Goal: Task Accomplishment & Management: Complete application form

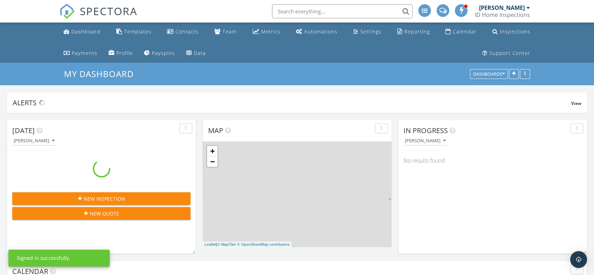
scroll to position [441, 606]
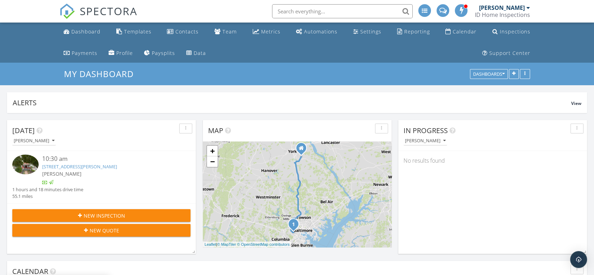
click at [132, 214] on div "New Inspection" at bounding box center [101, 215] width 167 height 7
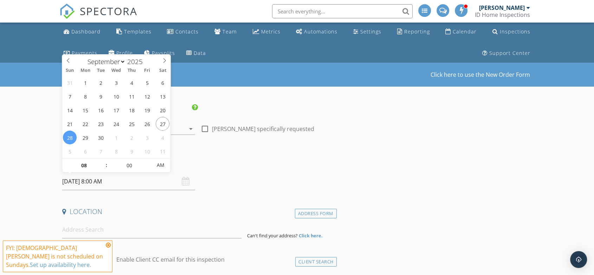
click at [112, 180] on input "09/28/2025 8:00 AM" at bounding box center [128, 181] width 133 height 17
select select "9"
type input "10/01/2025 8:00 AM"
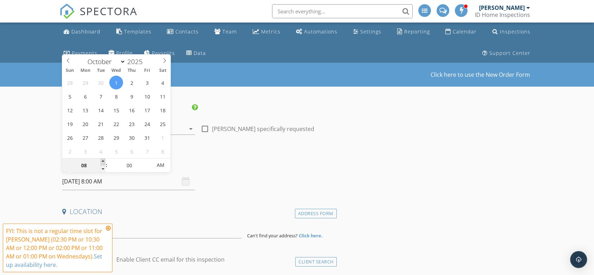
type input "09"
type input "10/01/2025 9:00 AM"
click at [103, 160] on span at bounding box center [103, 161] width 5 height 7
type input "10"
type input "10/01/2025 10:00 AM"
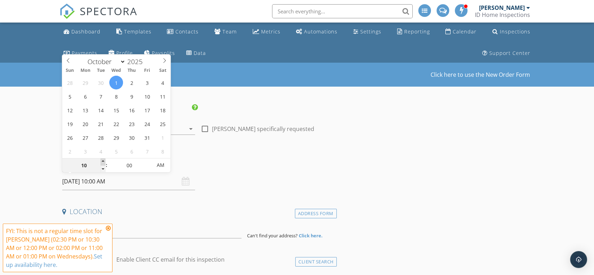
click at [103, 160] on span at bounding box center [103, 161] width 5 height 7
type input "11"
type input "10/01/2025 11:00 AM"
click at [103, 160] on span at bounding box center [103, 161] width 5 height 7
type input "12"
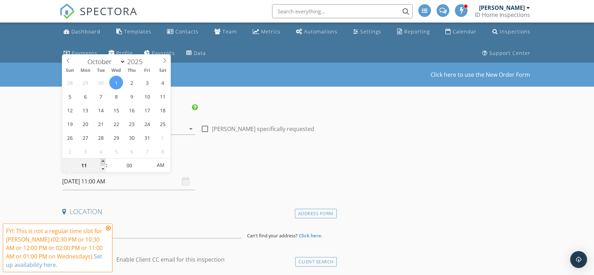
type input "10/01/2025 12:00 PM"
click at [103, 160] on span at bounding box center [103, 161] width 5 height 7
type input "01"
type input "10/01/2025 1:00 PM"
click at [103, 160] on span at bounding box center [103, 161] width 5 height 7
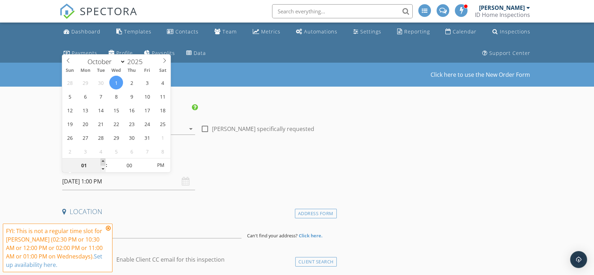
type input "02"
type input "10/01/2025 2:00 PM"
click at [101, 160] on span at bounding box center [103, 161] width 5 height 7
type input "05"
type input "10/01/2025 2:05 PM"
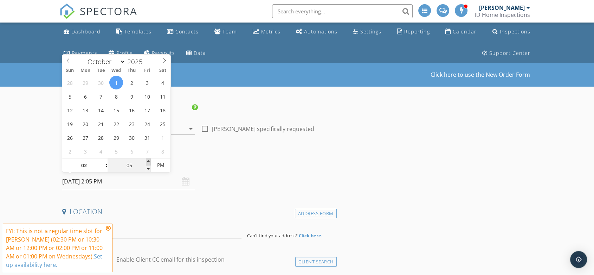
click at [149, 163] on span at bounding box center [148, 161] width 5 height 7
type input "10"
type input "10/01/2025 2:10 PM"
click at [149, 163] on span at bounding box center [148, 161] width 5 height 7
type input "15"
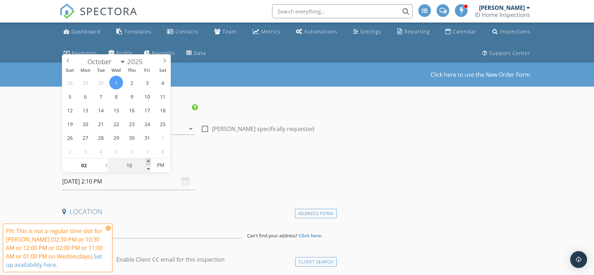
type input "10/01/2025 2:15 PM"
click at [149, 163] on span at bounding box center [148, 161] width 5 height 7
type input "20"
type input "10/01/2025 2:20 PM"
click at [149, 163] on span at bounding box center [148, 161] width 5 height 7
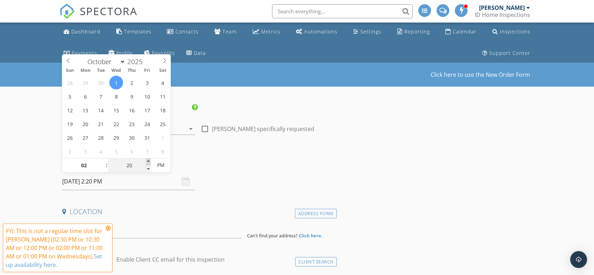
type input "25"
type input "10/01/2025 2:25 PM"
click at [149, 163] on span at bounding box center [148, 161] width 5 height 7
type input "30"
type input "[DATE] 2:30 PM"
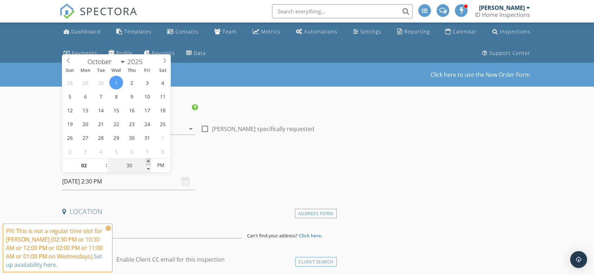
click at [149, 163] on span at bounding box center [148, 161] width 5 height 7
type input "35"
type input "10/01/2025 2:35 PM"
click at [149, 163] on span at bounding box center [148, 161] width 5 height 7
type input "30"
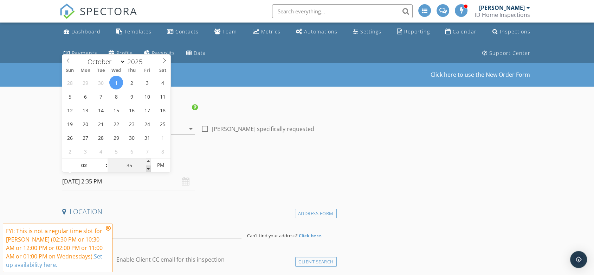
type input "[DATE] 2:30 PM"
drag, startPoint x: 150, startPoint y: 170, endPoint x: 124, endPoint y: 189, distance: 31.9
click at [149, 170] on span at bounding box center [148, 168] width 5 height 7
click at [107, 229] on icon at bounding box center [108, 228] width 5 height 6
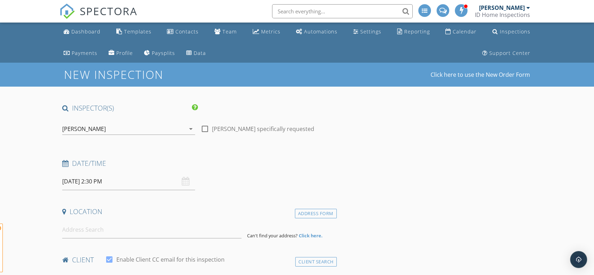
click at [112, 220] on div "Location" at bounding box center [197, 214] width 277 height 14
click at [113, 225] on input at bounding box center [151, 229] width 179 height 17
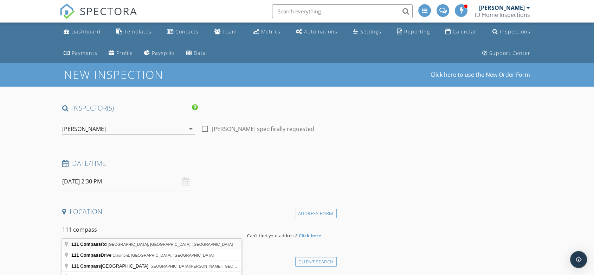
type input "111 Compass Rd, Middle River, MD, USA"
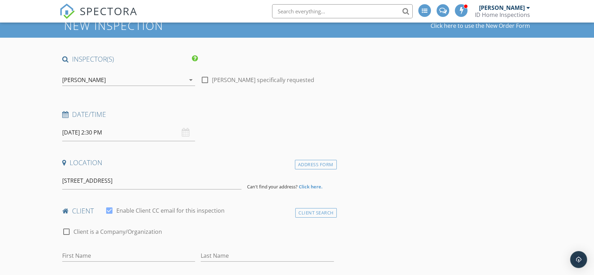
scroll to position [195, 0]
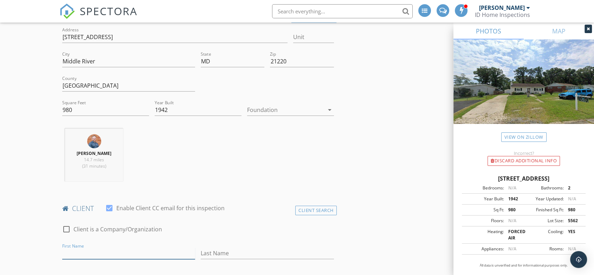
click at [98, 250] on input "First Name" at bounding box center [128, 253] width 133 height 12
type input "[PERSON_NAME]"
click at [269, 112] on div at bounding box center [285, 109] width 77 height 11
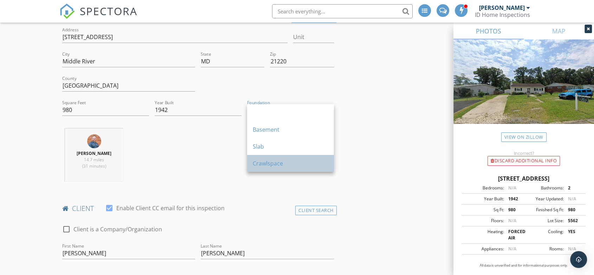
click at [284, 159] on div "Crawlspace" at bounding box center [291, 163] width 76 height 8
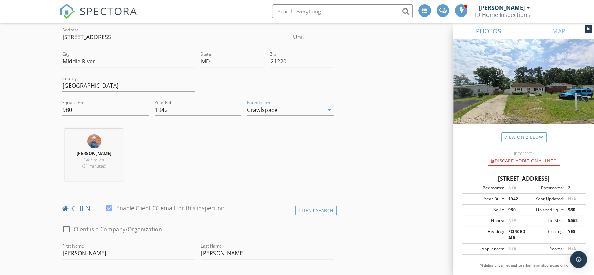
click at [280, 162] on div "Isaiah Unger 14.7 miles (31 minutes)" at bounding box center [197, 157] width 277 height 58
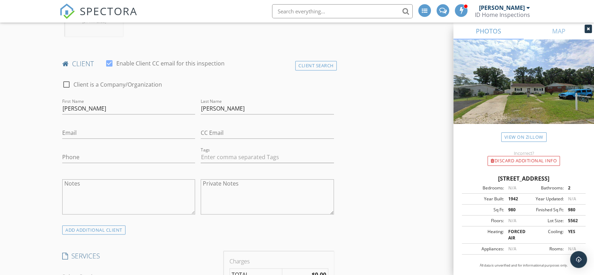
scroll to position [351, 0]
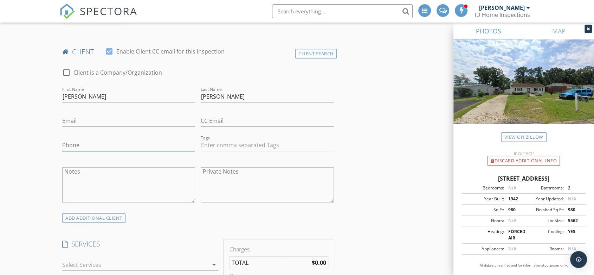
click at [113, 143] on input "Phone" at bounding box center [128, 145] width 133 height 12
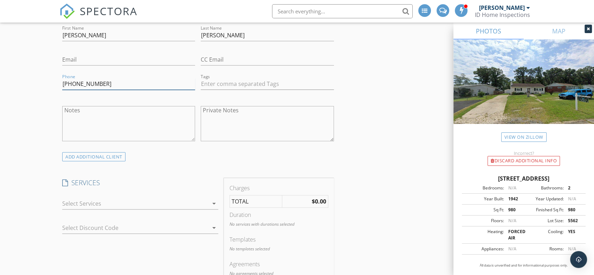
scroll to position [469, 0]
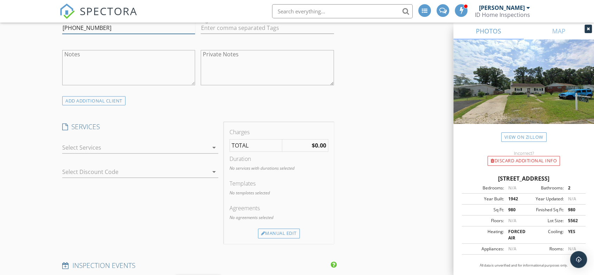
type input "[PHONE_NUMBER]"
click at [107, 146] on div at bounding box center [135, 147] width 146 height 11
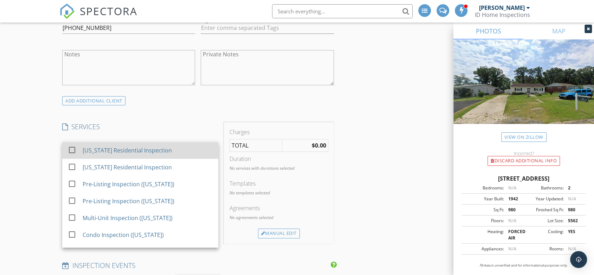
click at [107, 149] on div "[US_STATE] Residential Inspection" at bounding box center [127, 150] width 89 height 8
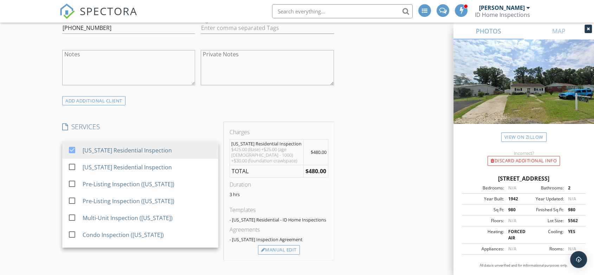
click at [49, 163] on div "New Inspection Click here to use the New Order Form INSPECTOR(S) check_box Isai…" at bounding box center [297, 267] width 594 height 1347
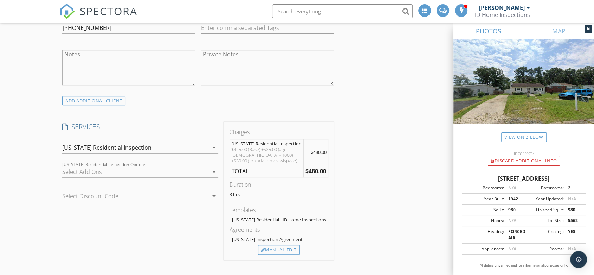
click at [98, 171] on div at bounding box center [135, 171] width 146 height 11
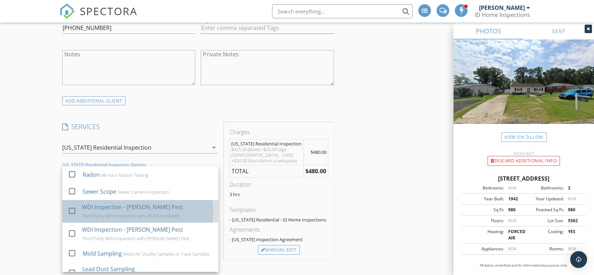
click at [106, 208] on div "WDI Inspection - [PERSON_NAME] Pest" at bounding box center [132, 206] width 101 height 8
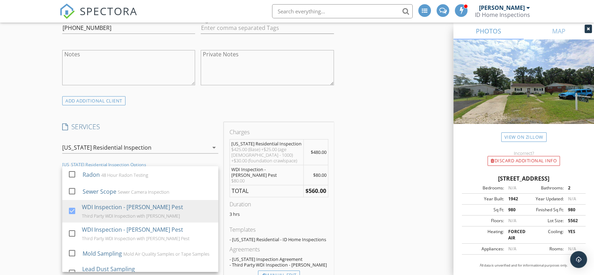
click at [41, 202] on div "New Inspection Click here to use the New Order Form INSPECTOR(S) check_box Isai…" at bounding box center [297, 280] width 594 height 1373
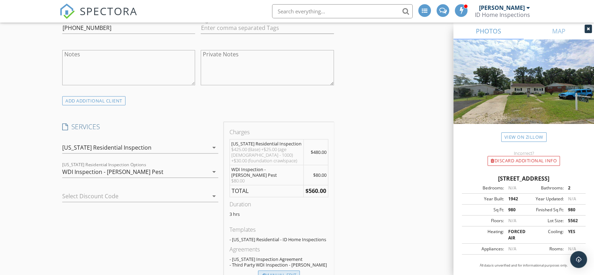
click at [270, 270] on div "Manual Edit" at bounding box center [279, 275] width 42 height 10
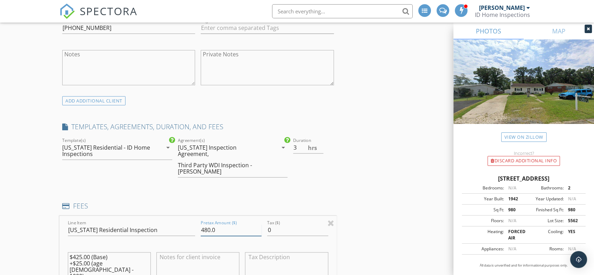
drag, startPoint x: 217, startPoint y: 217, endPoint x: 205, endPoint y: 217, distance: 11.2
click at [205, 224] on input "480.0" at bounding box center [231, 230] width 61 height 12
type input "435"
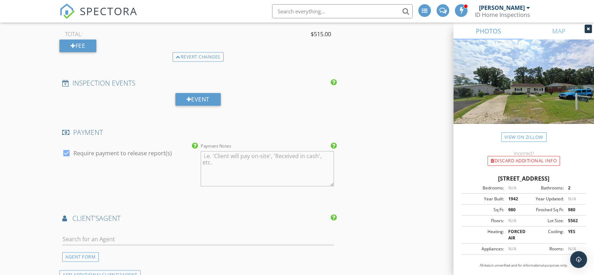
scroll to position [859, 0]
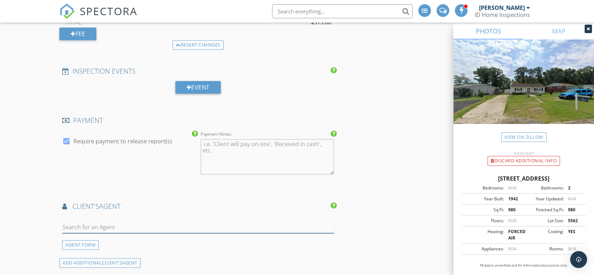
click at [117, 221] on input "text" at bounding box center [198, 227] width 272 height 12
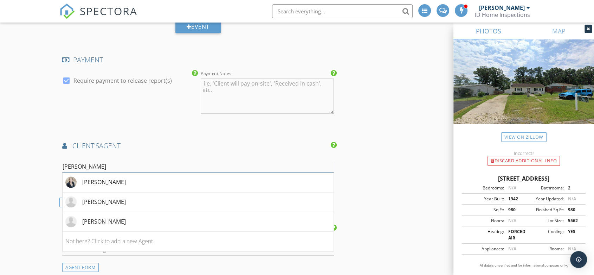
scroll to position [937, 0]
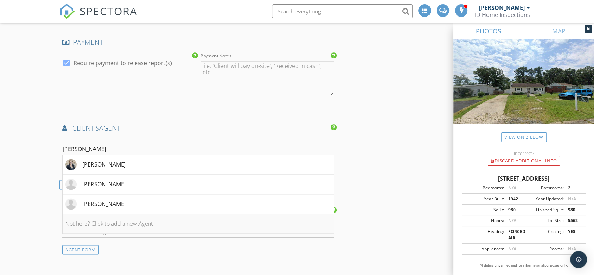
type input "[PERSON_NAME]"
click at [132, 214] on li "Not here? Click to add a new Agent" at bounding box center [198, 224] width 271 height 20
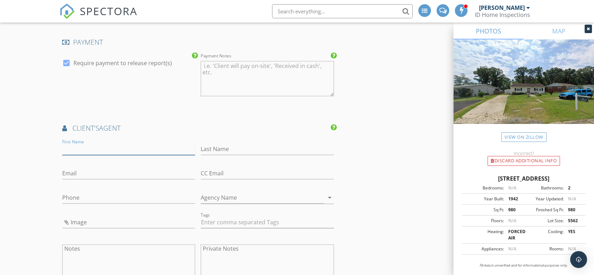
click at [75, 143] on input "First Name" at bounding box center [128, 149] width 133 height 12
type input "[PERSON_NAME]"
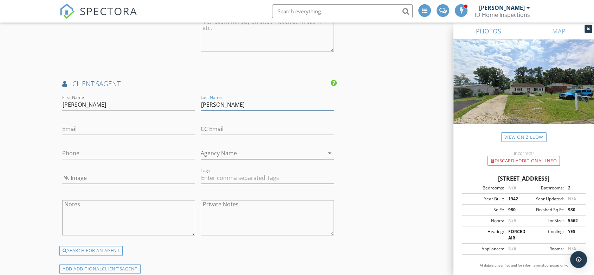
scroll to position [1132, 0]
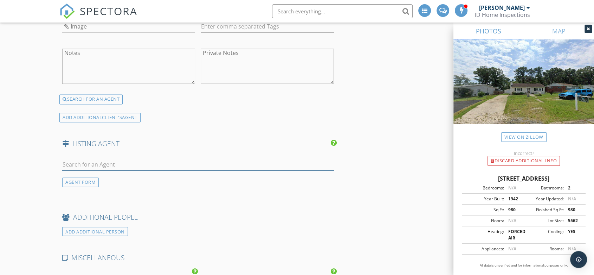
drag, startPoint x: 111, startPoint y: 148, endPoint x: 117, endPoint y: 148, distance: 6.4
click at [111, 159] on input "text" at bounding box center [198, 165] width 272 height 12
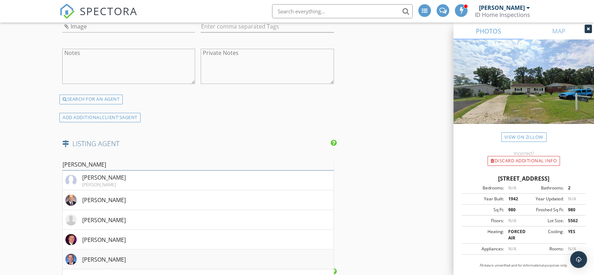
type input "Bob"
click at [134, 249] on li "[PERSON_NAME]" at bounding box center [198, 259] width 271 height 20
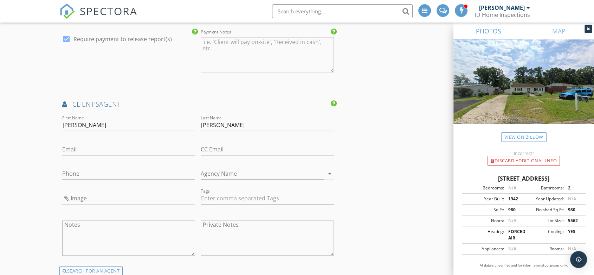
scroll to position [898, 0]
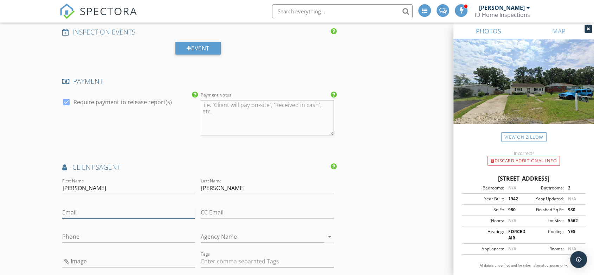
click at [106, 206] on input "Email" at bounding box center [128, 212] width 133 height 12
paste input "[EMAIL_ADDRESS][DOMAIN_NAME]"
type input "[EMAIL_ADDRESS][DOMAIN_NAME]"
click at [230, 255] on input "text" at bounding box center [267, 261] width 133 height 12
type input "&nbsp;"
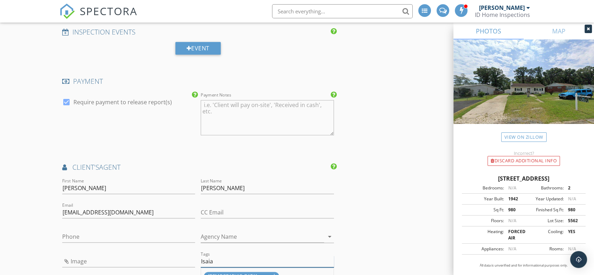
type input "Isaia"
click at [217, 271] on div "[DEMOGRAPHIC_DATA] sourced" at bounding box center [241, 275] width 75 height 9
click at [90, 231] on input "Phone" at bounding box center [128, 237] width 133 height 12
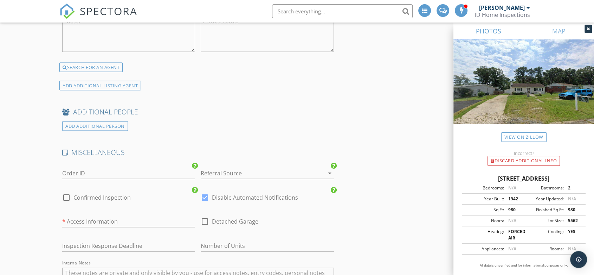
scroll to position [1484, 0]
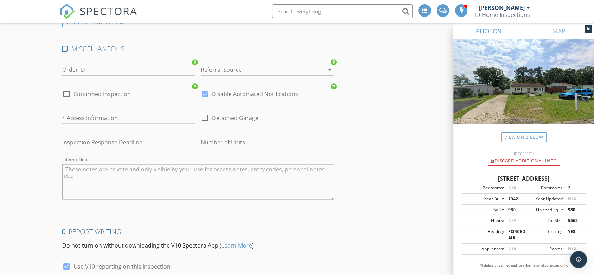
type input "[PHONE_NUMBER]"
click at [173, 167] on textarea "Internal Notes" at bounding box center [198, 181] width 272 height 35
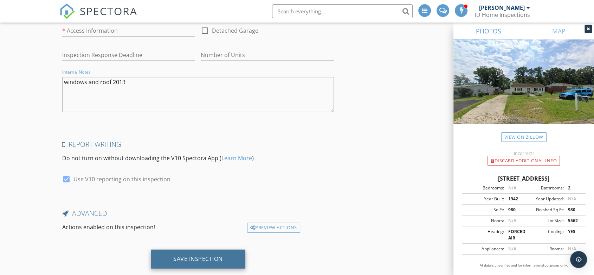
type textarea "windows and roof 2013"
click at [200, 255] on div "Save Inspection" at bounding box center [198, 258] width 50 height 7
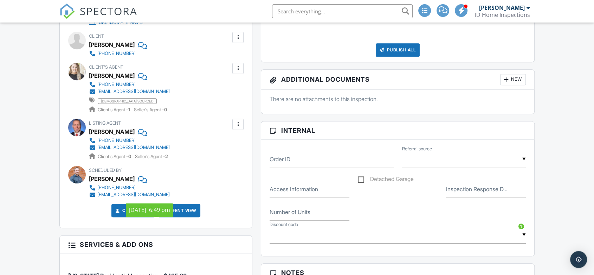
scroll to position [430, 0]
